Goal: Task Accomplishment & Management: Use online tool/utility

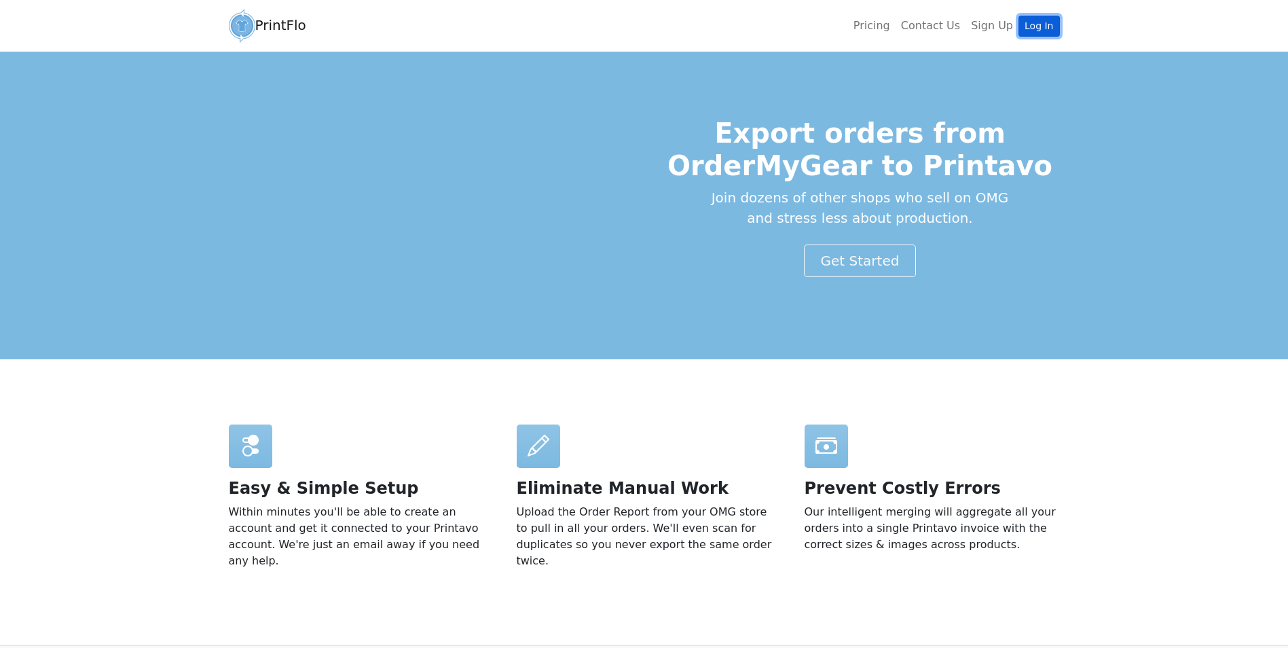
click at [1033, 26] on link "Log In" at bounding box center [1038, 26] width 41 height 21
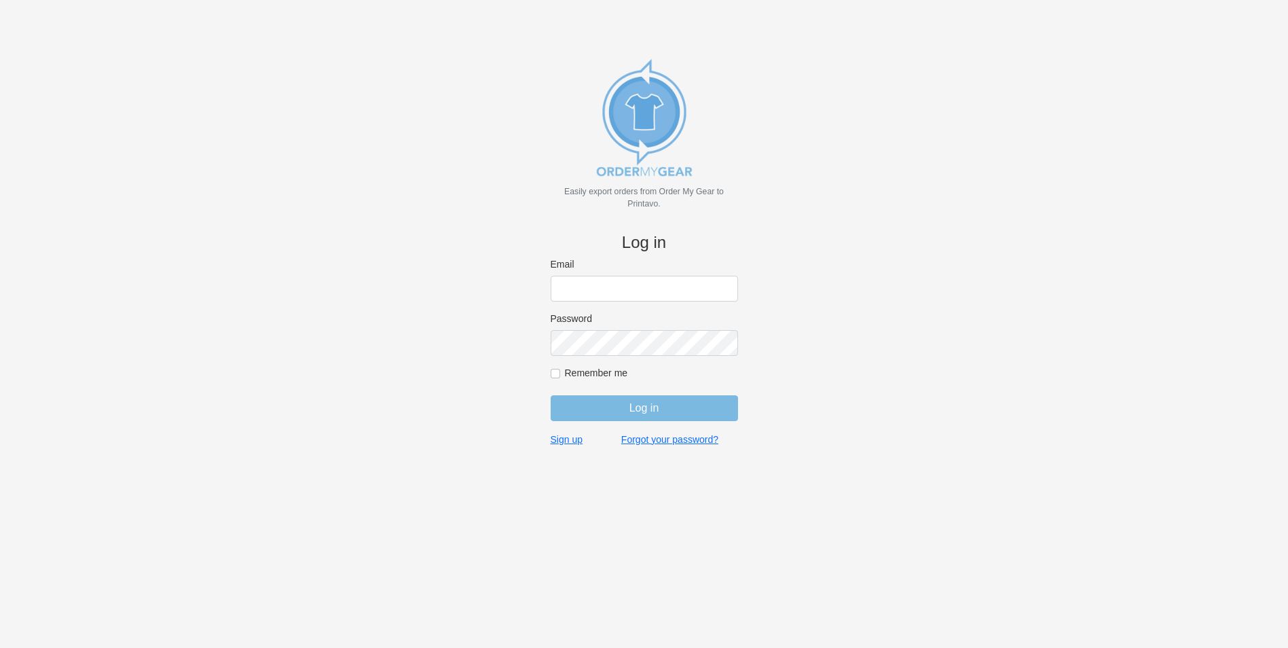
type input "bminkoff@shenkcompany.com"
click at [652, 423] on form "Email bminkoff@shenkcompany.com Password Remember me Log in" at bounding box center [644, 345] width 187 height 175
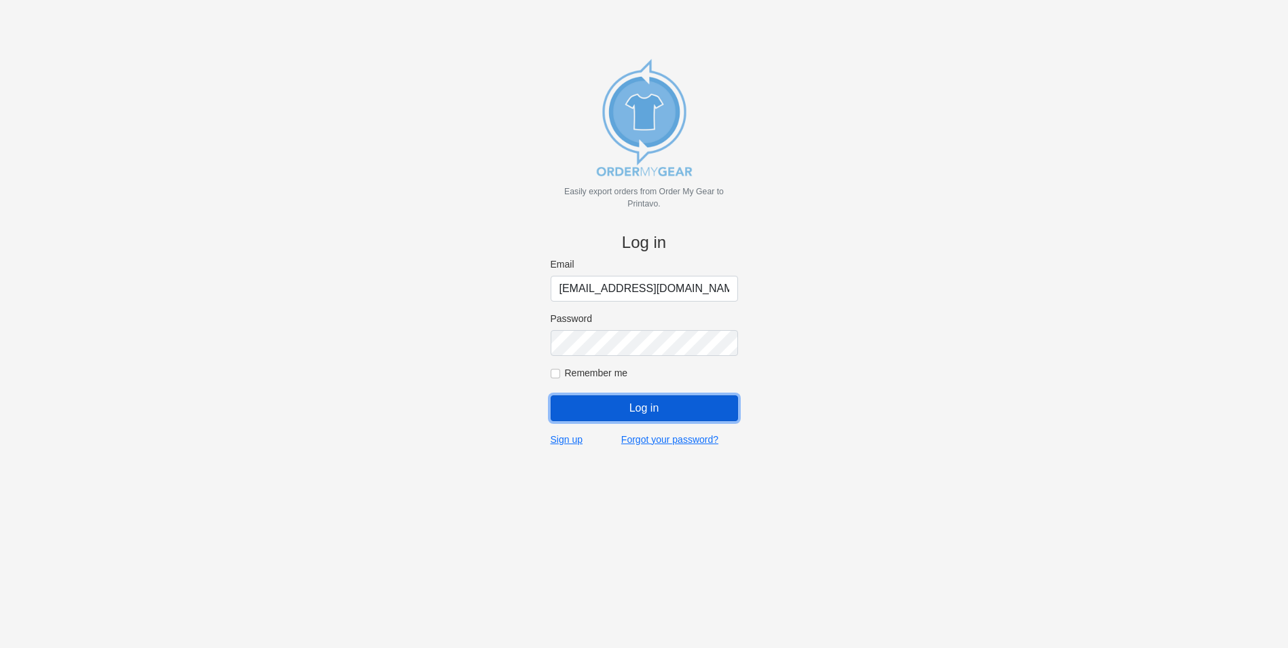
click at [675, 408] on input "Log in" at bounding box center [644, 408] width 187 height 26
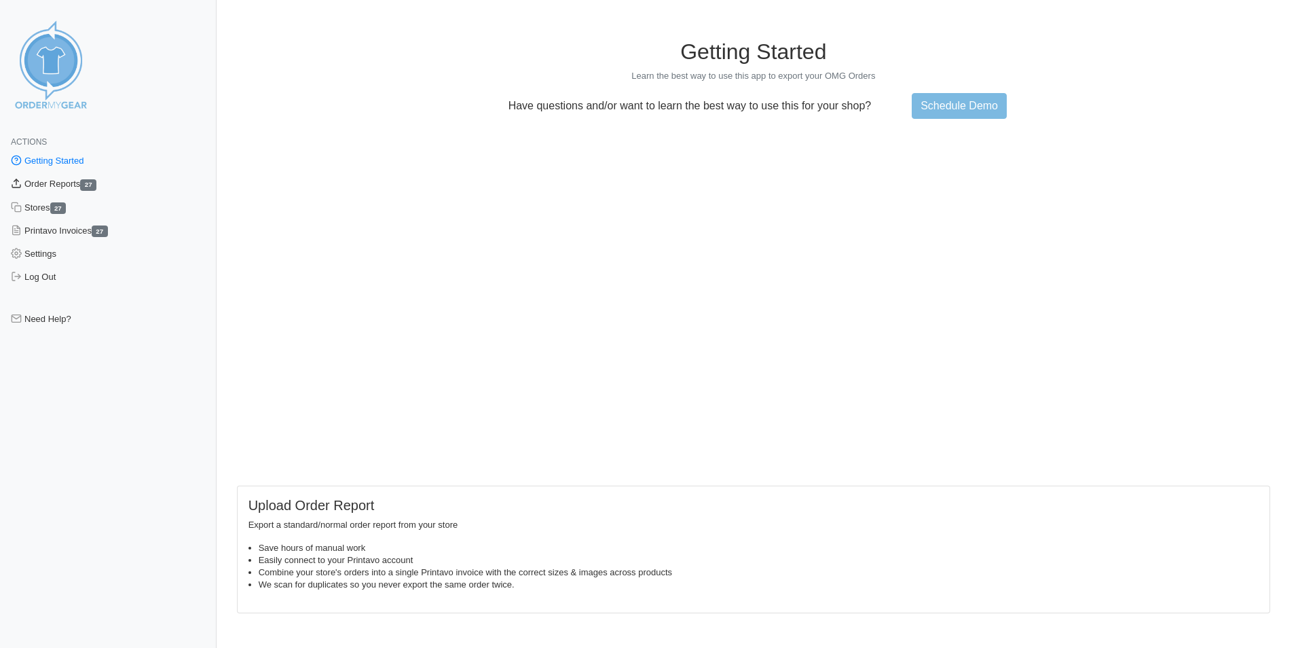
click at [62, 183] on link "Order Reports 27" at bounding box center [108, 183] width 217 height 23
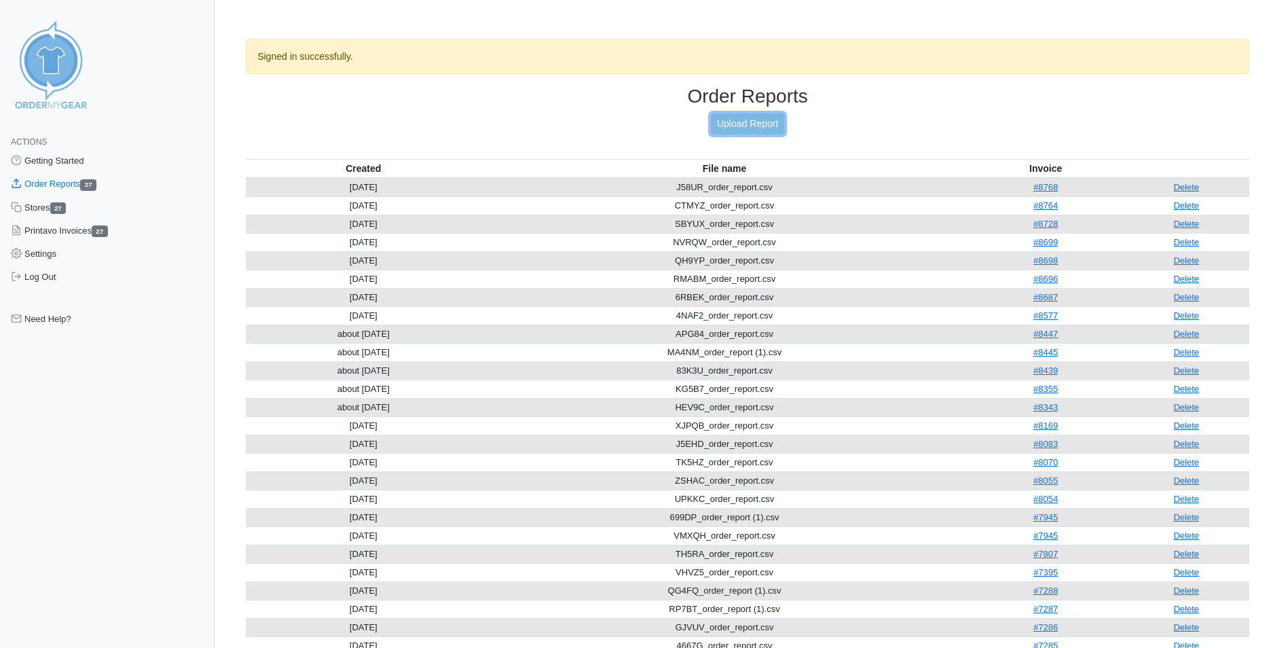
click at [749, 124] on link "Upload Report" at bounding box center [747, 123] width 73 height 21
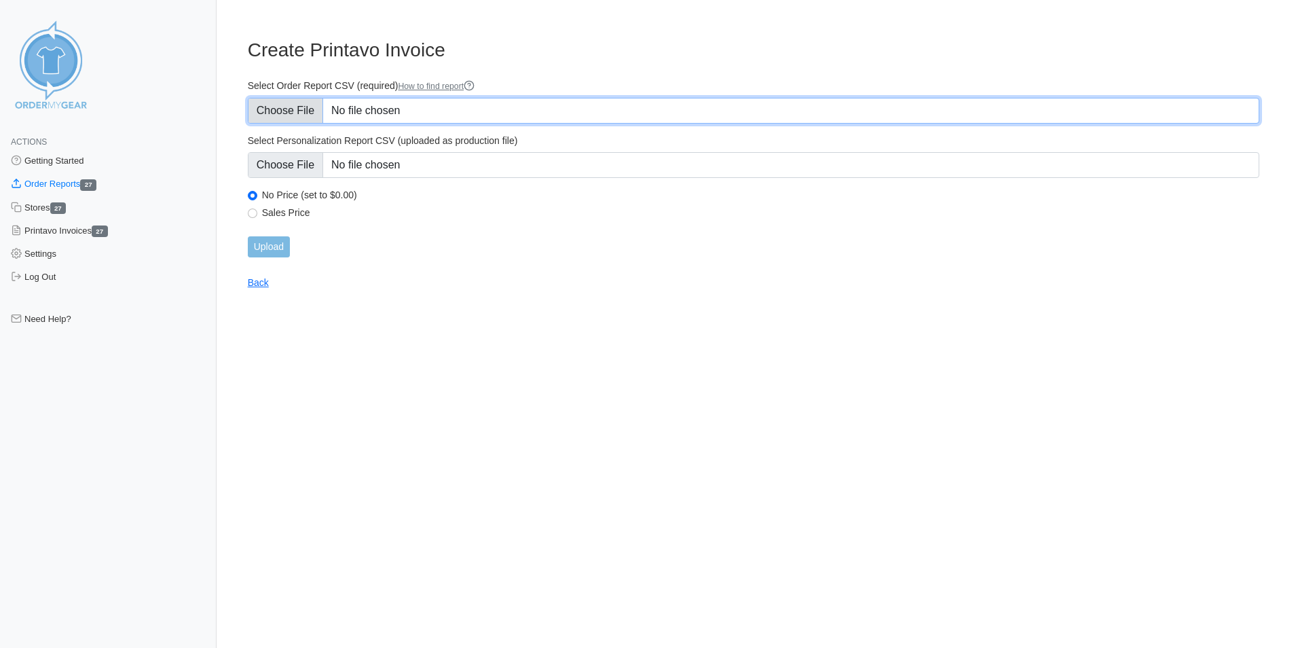
click at [368, 105] on input "Select Order Report CSV (required) How to find report" at bounding box center [753, 111] width 1011 height 26
type input "C:\fakepath\38B5H_order_report.csv"
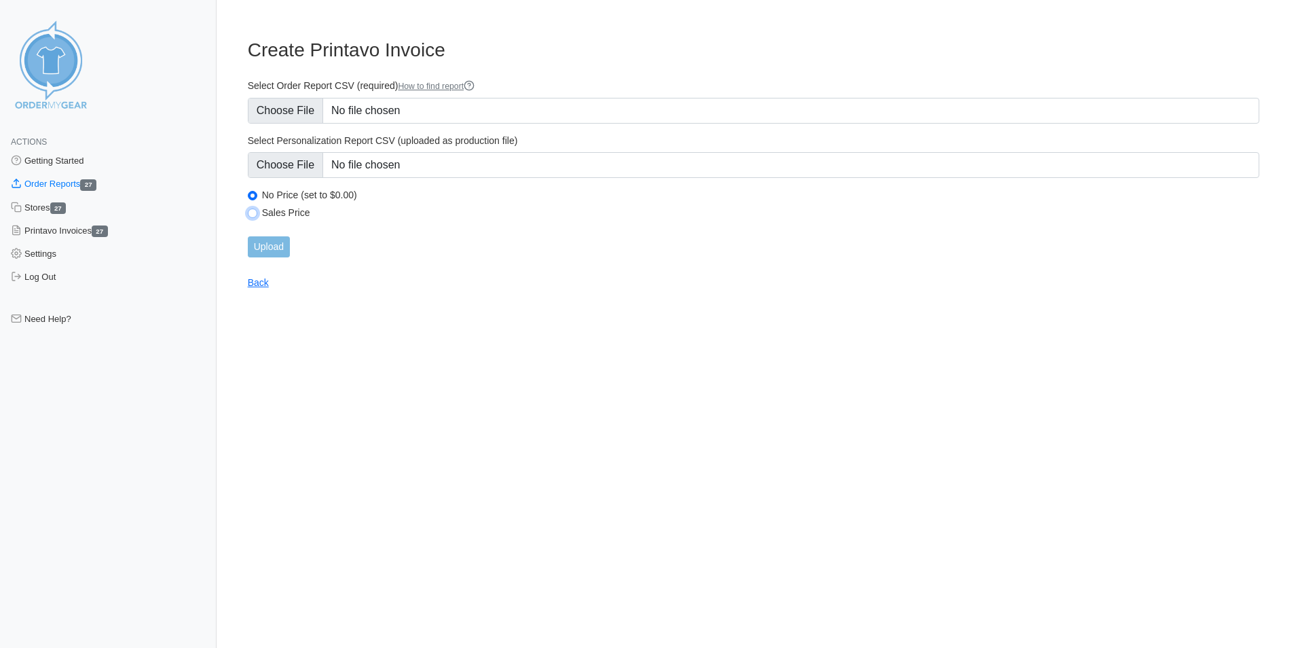
click at [255, 214] on input "Sales Price" at bounding box center [253, 213] width 10 height 10
radio input "true"
click at [278, 248] on input "Upload" at bounding box center [269, 246] width 42 height 21
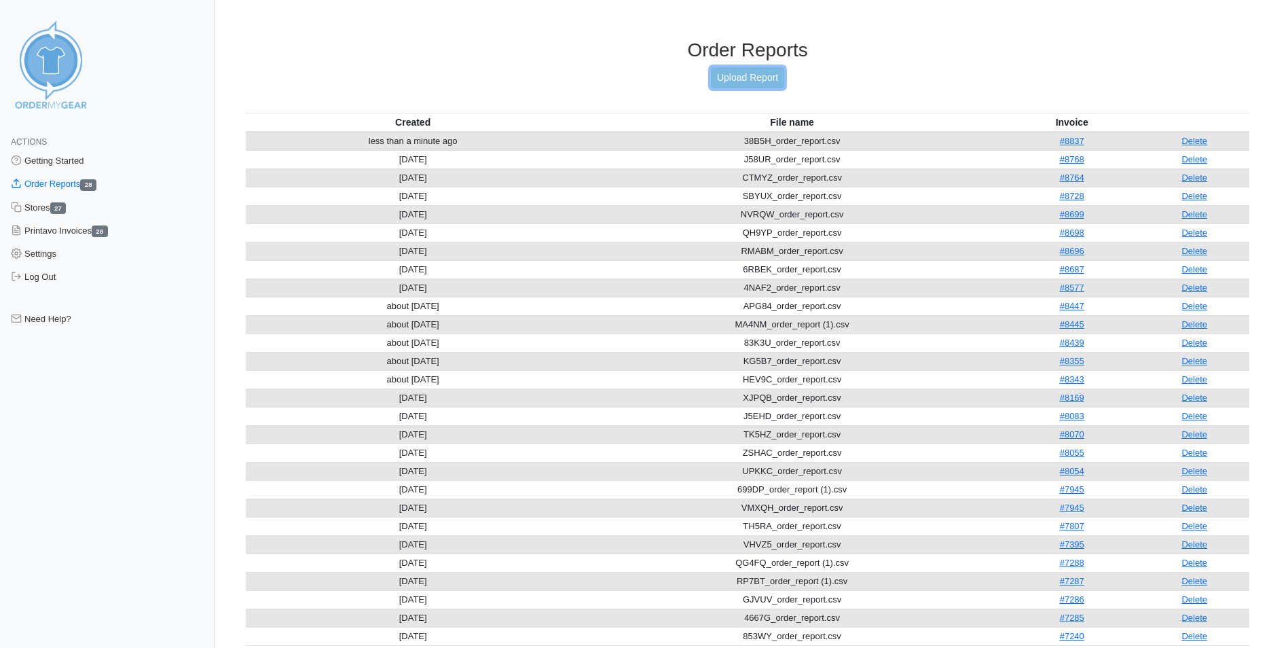
click at [745, 78] on link "Upload Report" at bounding box center [747, 77] width 73 height 21
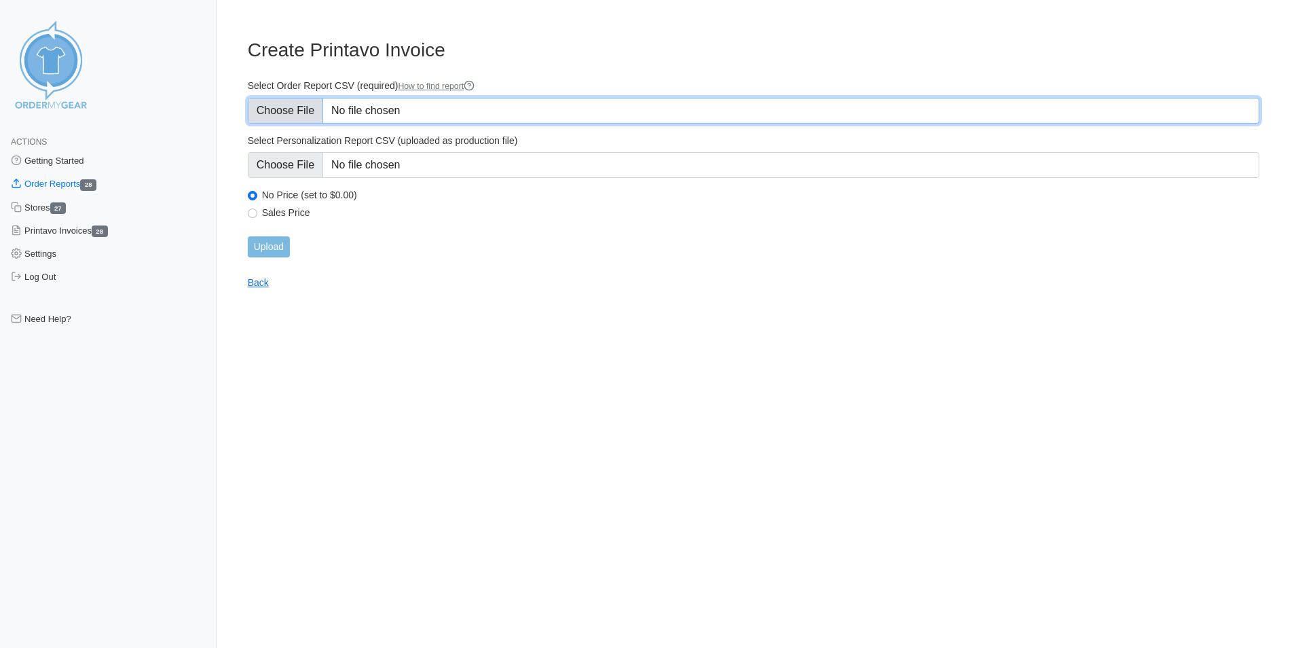
click at [387, 111] on input "Select Order Report CSV (required) How to find report" at bounding box center [753, 111] width 1011 height 26
type input "C:\fakepath\CKAMW_order_report.csv"
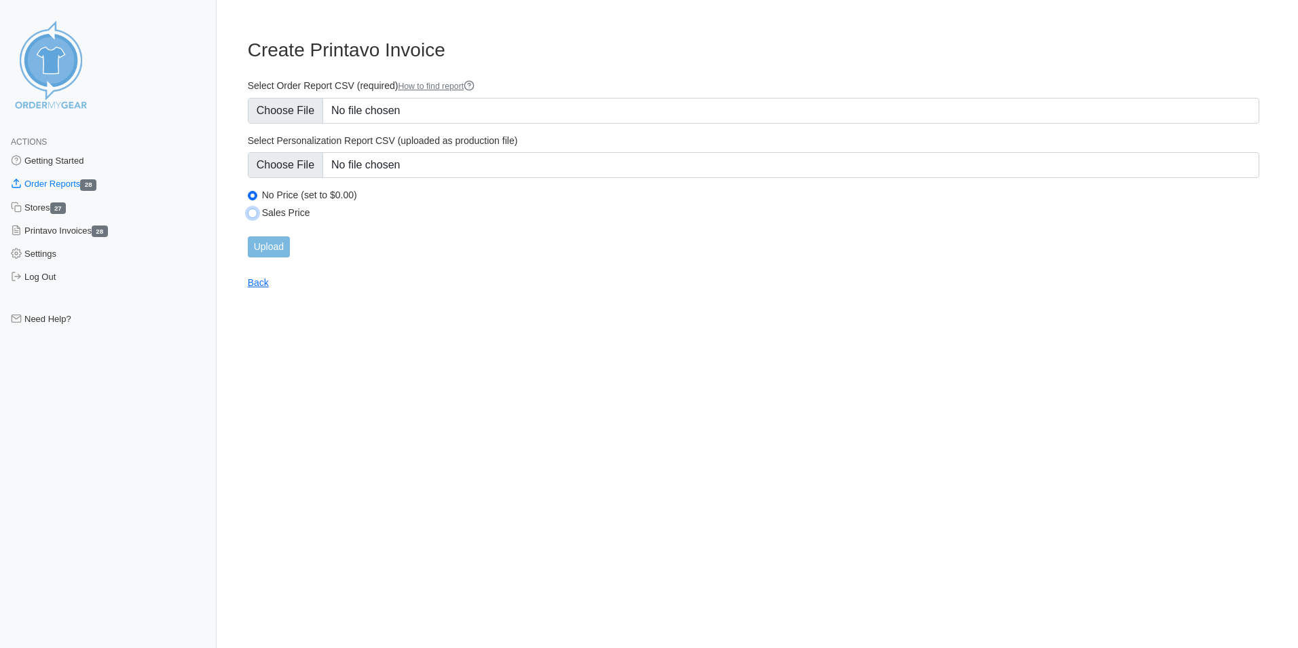
click at [251, 215] on input "Sales Price" at bounding box center [253, 213] width 10 height 10
radio input "true"
click at [274, 250] on input "Upload" at bounding box center [269, 246] width 42 height 21
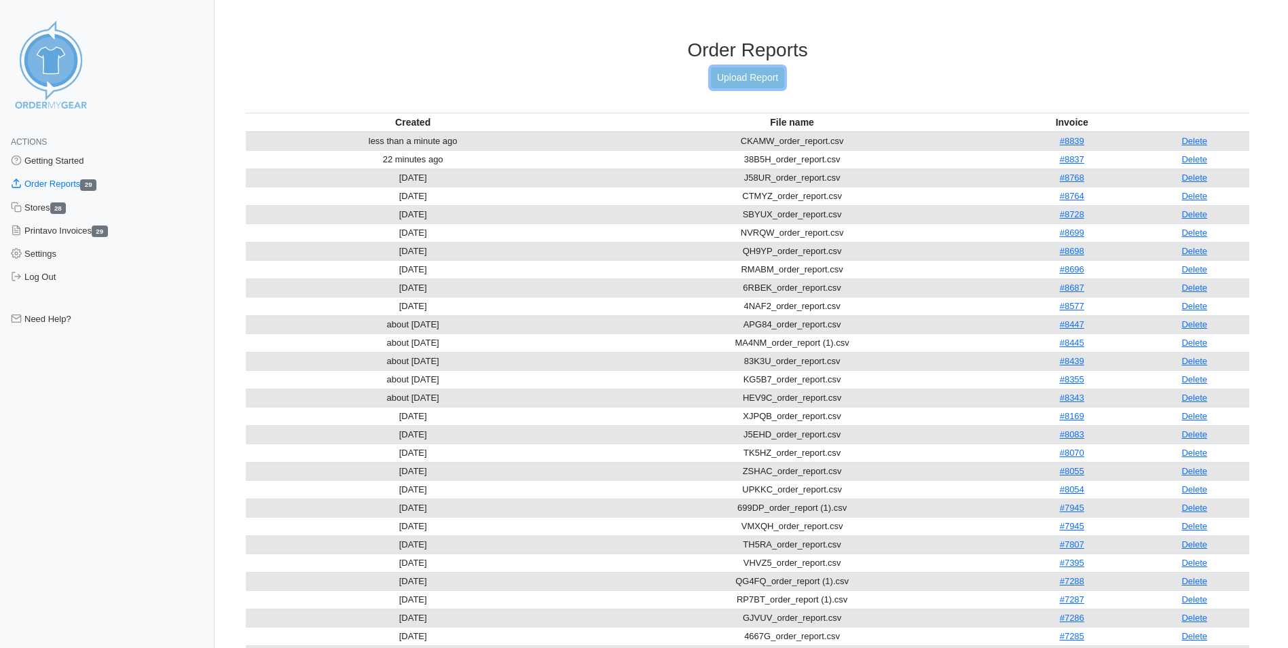
click at [762, 72] on link "Upload Report" at bounding box center [747, 77] width 73 height 21
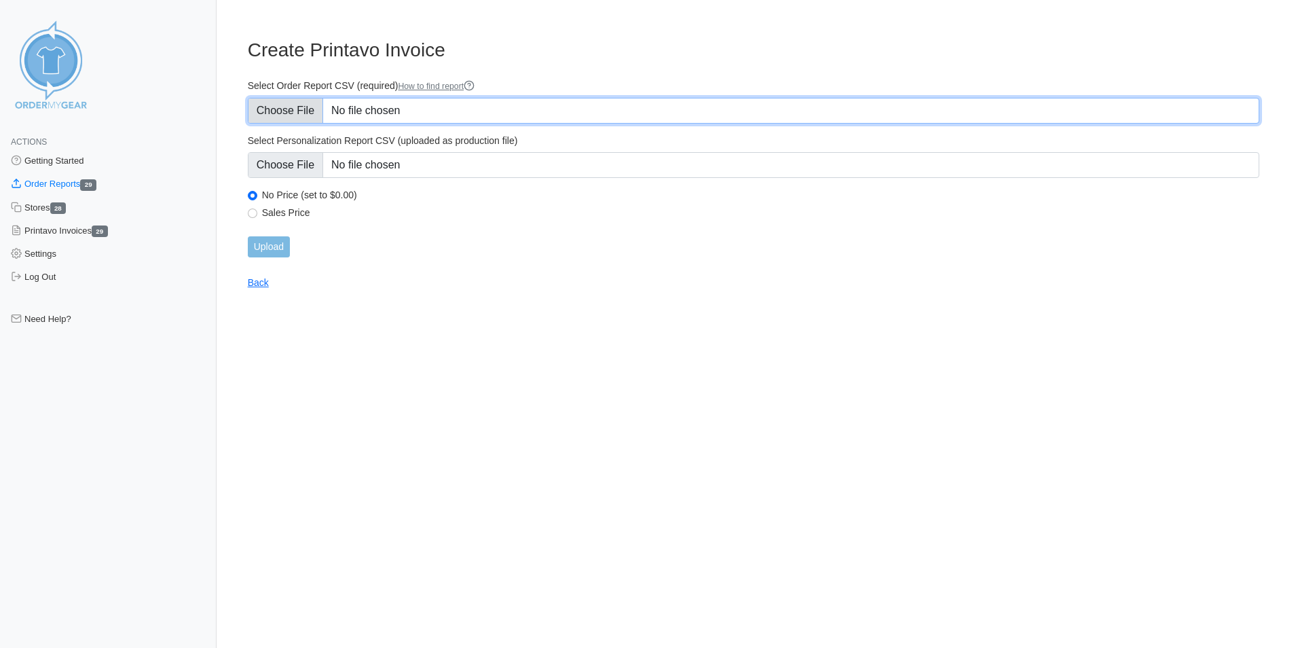
click at [388, 107] on input "Select Order Report CSV (required) How to find report" at bounding box center [753, 111] width 1011 height 26
type input "C:\fakepath\K5P54_order_report.csv"
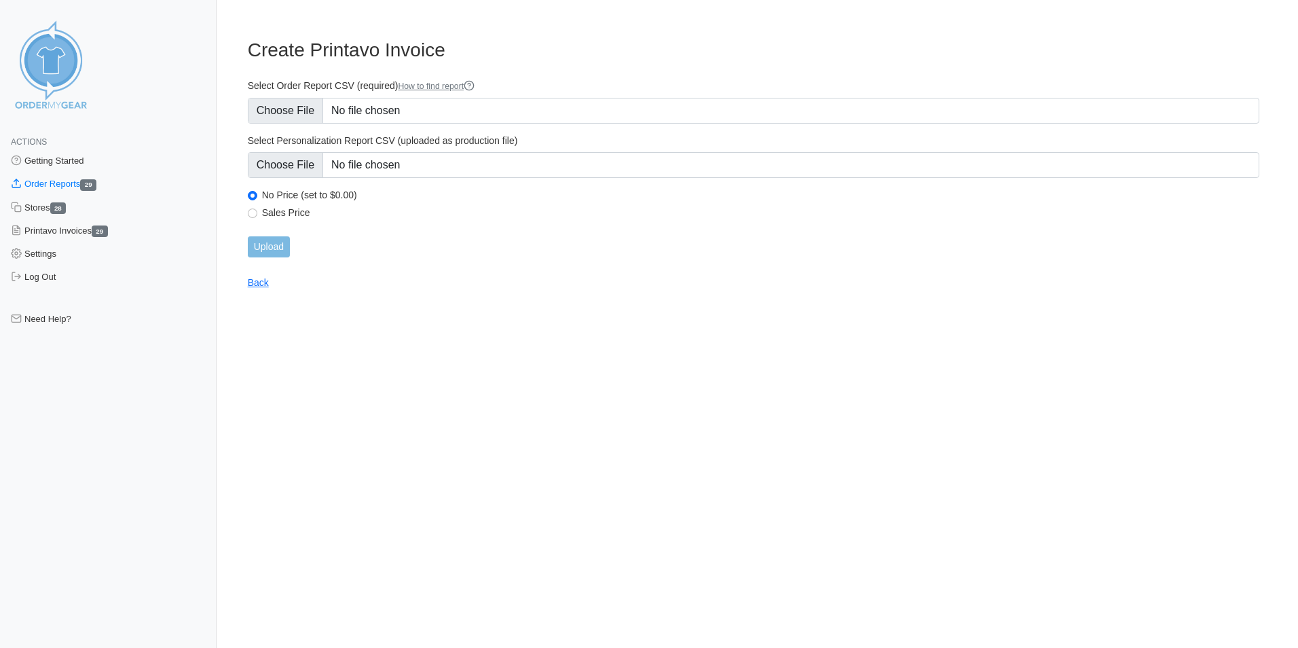
click at [248, 209] on div "Sales Price" at bounding box center [753, 214] width 1011 height 16
click at [255, 214] on input "Sales Price" at bounding box center [253, 213] width 10 height 10
radio input "true"
click at [263, 246] on input "Upload" at bounding box center [269, 246] width 42 height 21
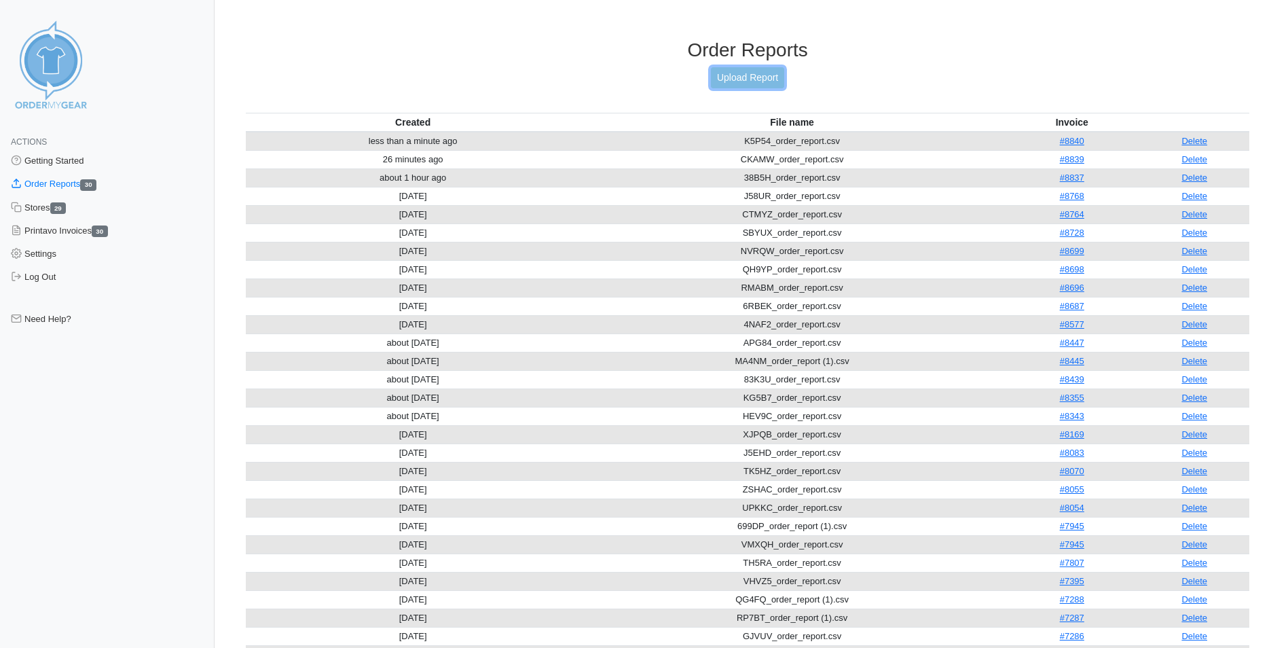
click at [762, 73] on link "Upload Report" at bounding box center [747, 77] width 73 height 21
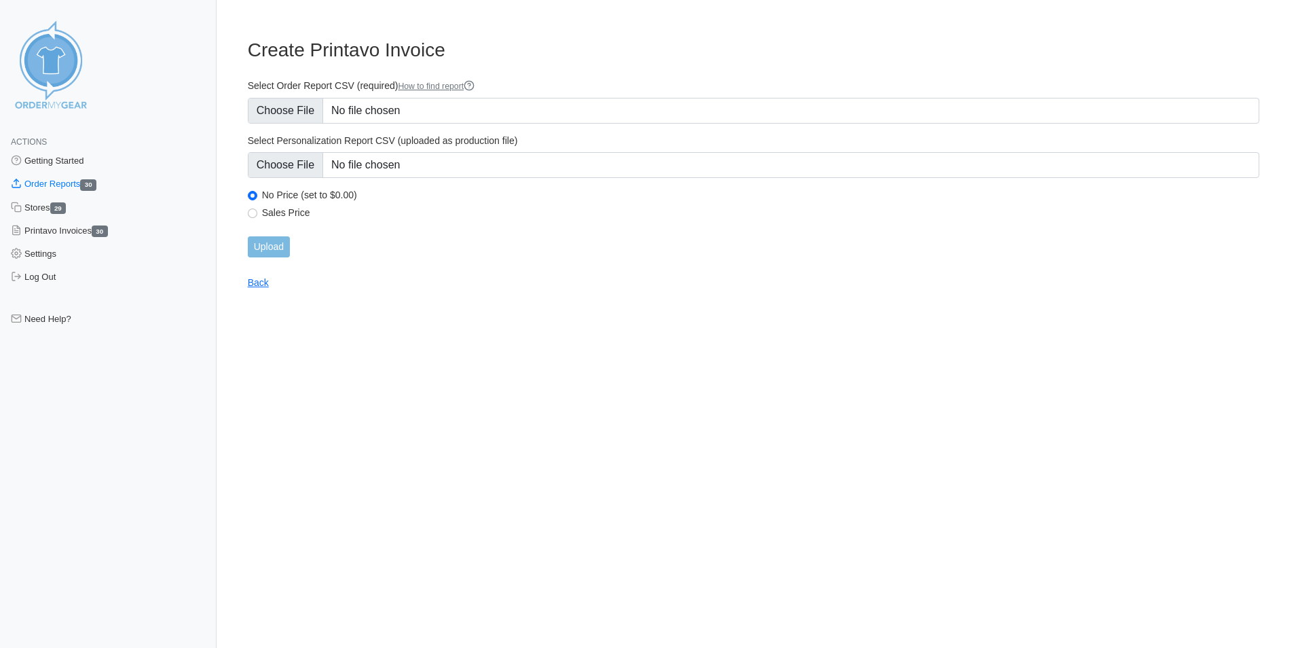
click at [269, 260] on main "Create Printavo Invoice Select Order Report CSV (required) How to find report S…" at bounding box center [753, 155] width 1044 height 266
click at [274, 256] on input "Upload" at bounding box center [269, 246] width 42 height 21
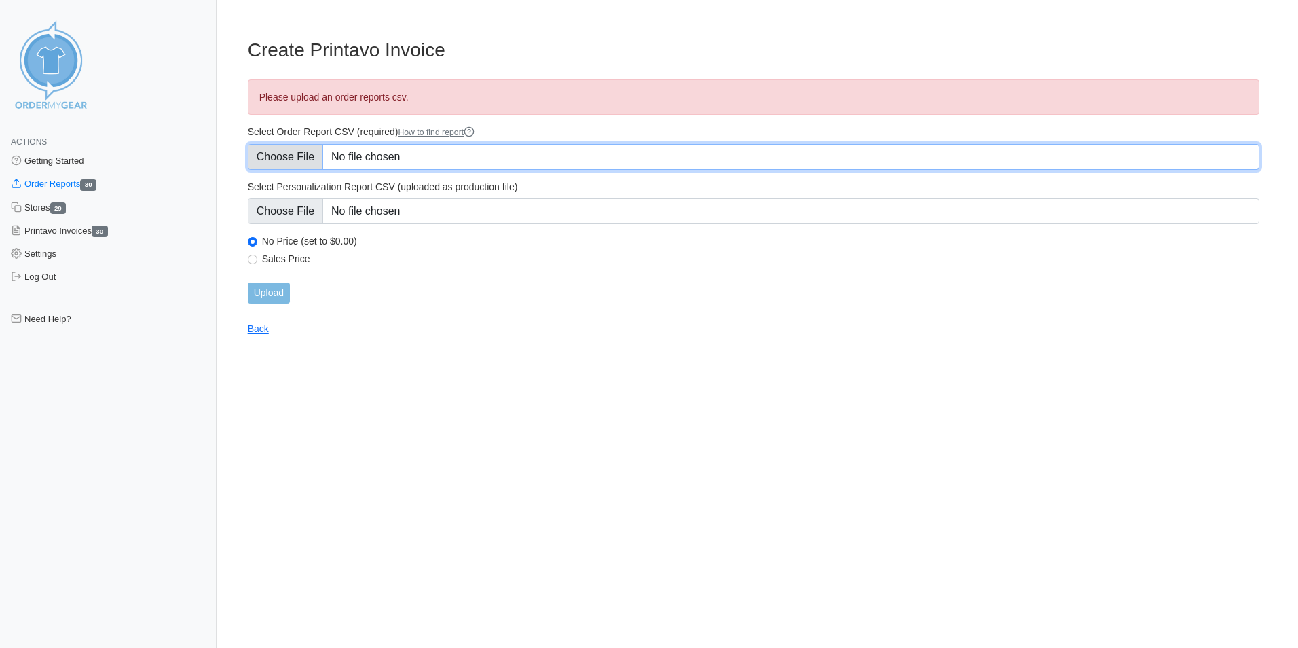
click at [426, 145] on input "Select Order Report CSV (required) How to find report" at bounding box center [753, 157] width 1011 height 26
type input "C:\fakepath\CS6CB_order_report.csv"
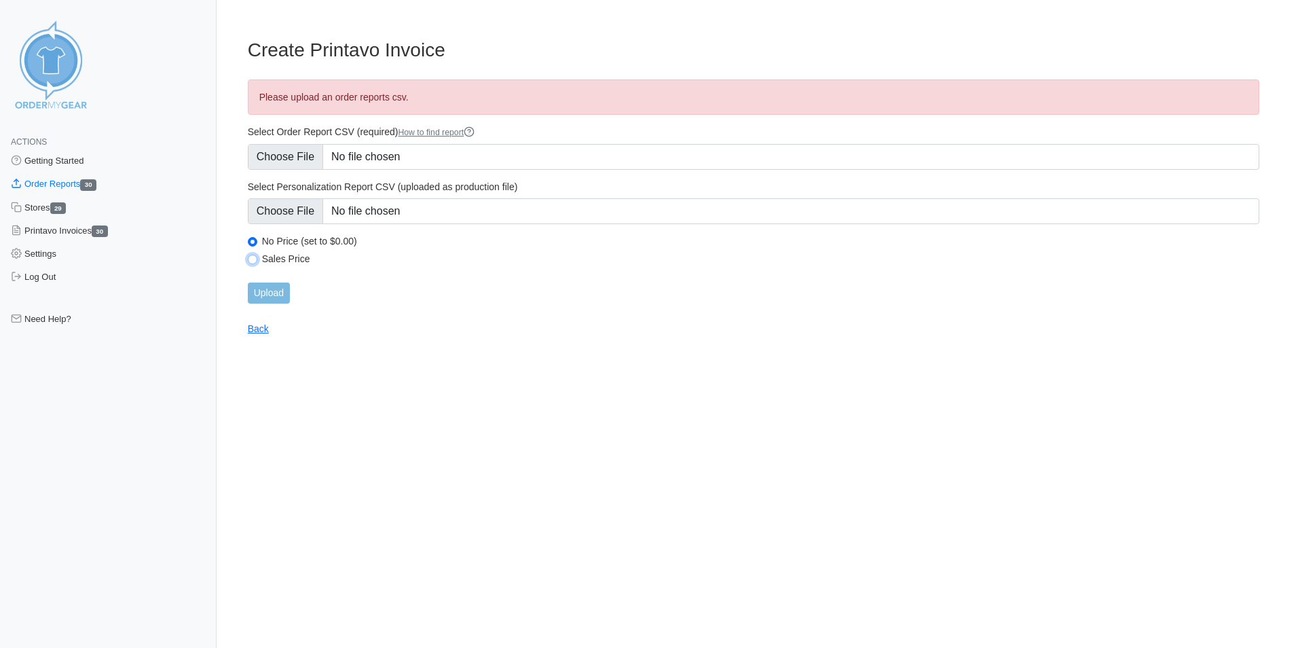
click at [253, 260] on input "Sales Price" at bounding box center [253, 260] width 10 height 10
radio input "true"
drag, startPoint x: 280, startPoint y: 290, endPoint x: 342, endPoint y: 310, distance: 64.8
click at [280, 290] on input "Upload" at bounding box center [269, 292] width 42 height 21
